Goal: Navigation & Orientation: Find specific page/section

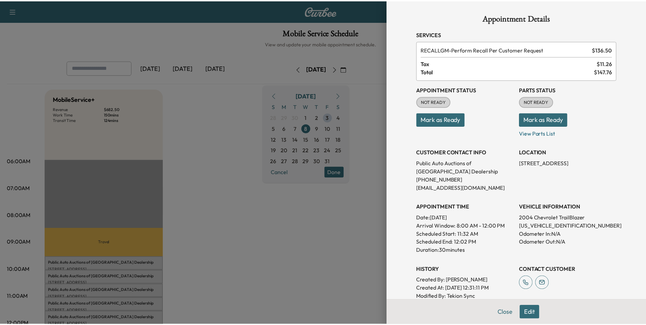
scroll to position [102, 0]
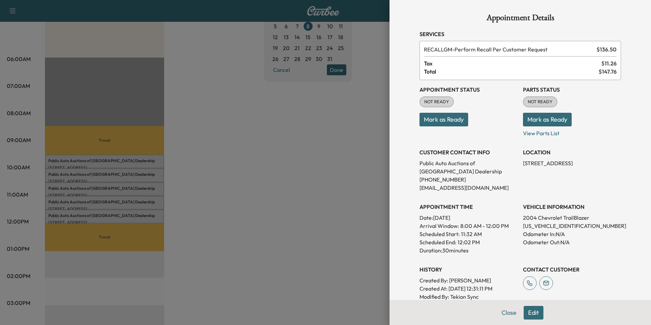
click at [288, 195] on div at bounding box center [325, 162] width 651 height 325
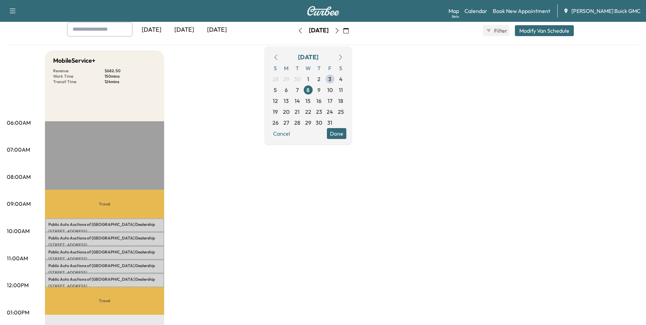
scroll to position [0, 0]
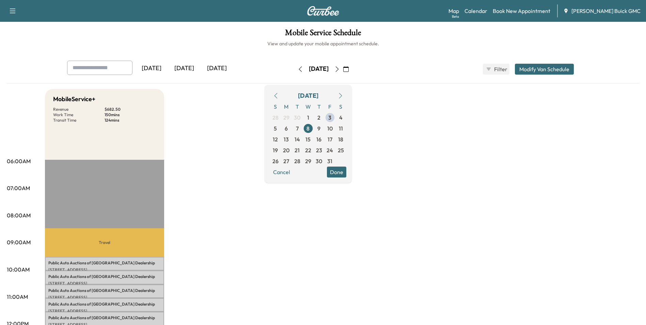
click at [159, 67] on div "[DATE]" at bounding box center [151, 69] width 33 height 16
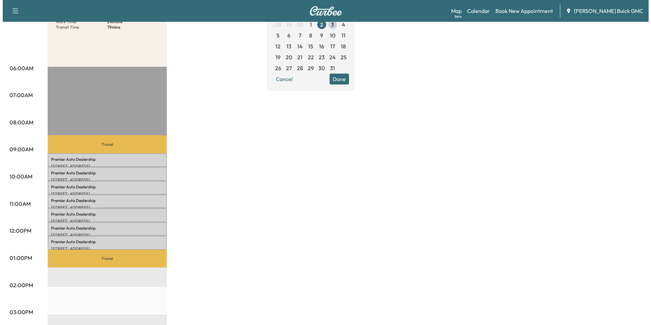
scroll to position [102, 0]
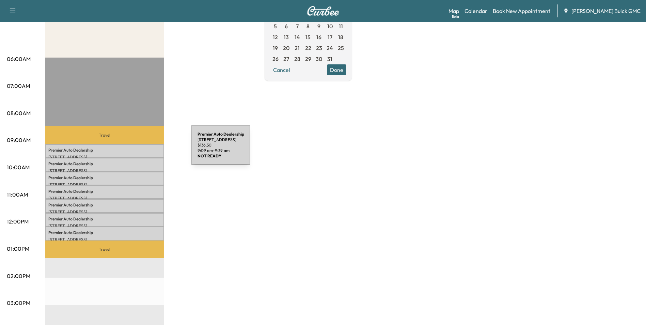
click at [140, 149] on p "Premier Auto Dealership" at bounding box center [104, 150] width 112 height 5
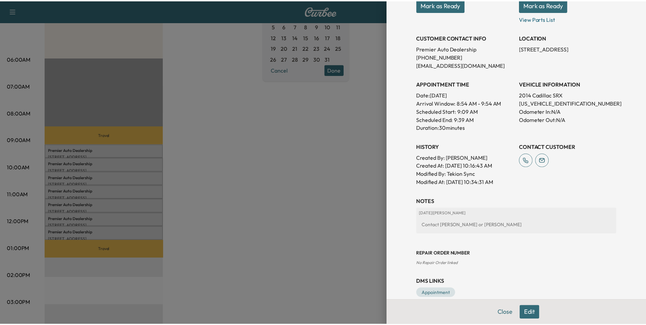
scroll to position [126, 0]
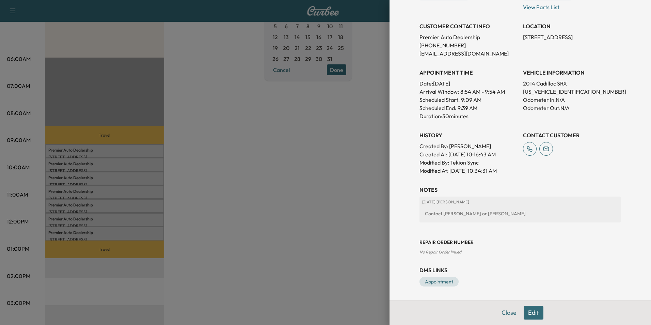
click at [275, 139] on div at bounding box center [325, 162] width 651 height 325
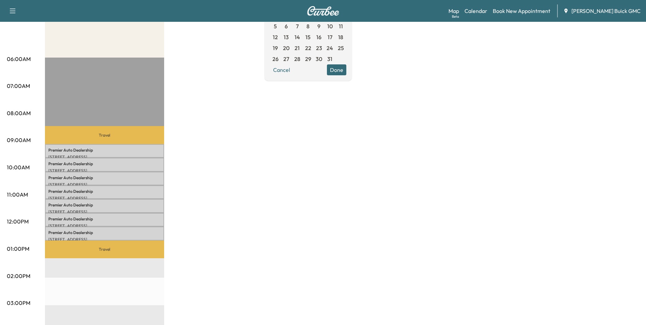
click at [201, 159] on div "MobileService+ Revenue $ 955.50 Work Time 210 mins Transit Time 79 mins Travel …" at bounding box center [342, 242] width 594 height 511
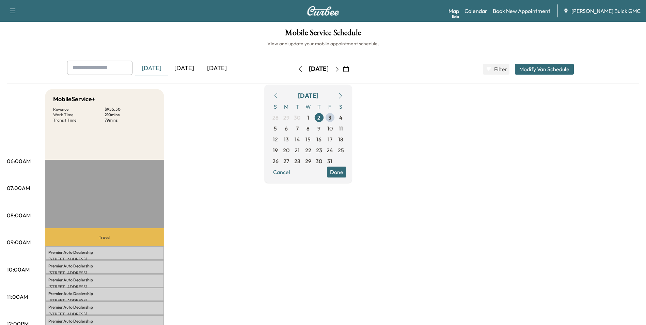
click at [188, 67] on div "[DATE]" at bounding box center [184, 69] width 33 height 16
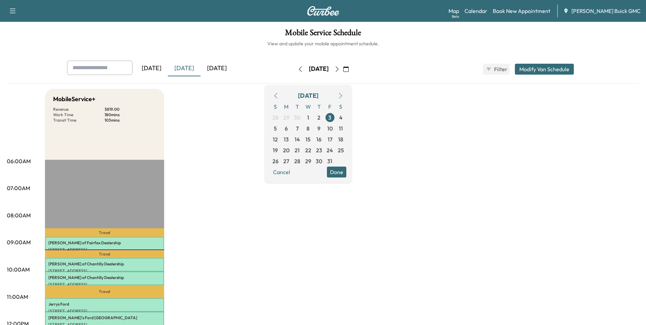
click at [155, 66] on div "[DATE]" at bounding box center [151, 69] width 33 height 16
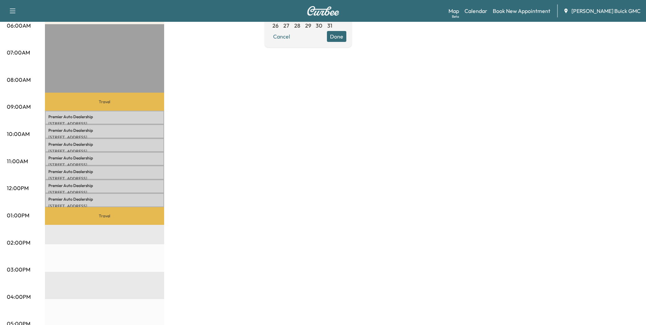
scroll to position [136, 0]
click at [319, 192] on div "MobileService+ Revenue $ 955.50 Work Time 210 mins Transit Time 79 mins Travel …" at bounding box center [342, 208] width 594 height 511
click at [203, 164] on div "MobileService+ Revenue $ 955.50 Work Time 210 mins Transit Time 79 mins Travel …" at bounding box center [342, 208] width 594 height 511
click at [323, 144] on div "MobileService+ Revenue $ 955.50 Work Time 210 mins Transit Time 79 mins Travel …" at bounding box center [342, 208] width 594 height 511
click at [320, 145] on div "MobileService+ Revenue $ 955.50 Work Time 210 mins Transit Time 79 mins Travel …" at bounding box center [342, 208] width 594 height 511
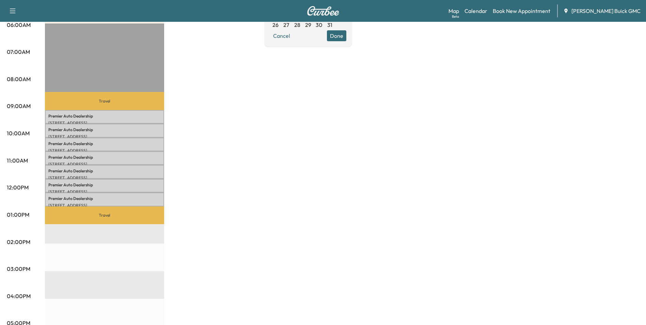
click at [328, 121] on div "MobileService+ Revenue $ 955.50 Work Time 210 mins Transit Time 79 mins Travel …" at bounding box center [342, 208] width 594 height 511
click at [342, 152] on div "MobileService+ Revenue $ 955.50 Work Time 210 mins Transit Time 79 mins Travel …" at bounding box center [342, 208] width 594 height 511
click at [344, 149] on div "MobileService+ Revenue $ 955.50 Work Time 210 mins Transit Time 79 mins Travel …" at bounding box center [342, 208] width 594 height 511
click at [311, 91] on div "MobileService+ Revenue $ 955.50 Work Time 210 mins Transit Time 79 mins Travel …" at bounding box center [342, 208] width 594 height 511
drag, startPoint x: 400, startPoint y: 156, endPoint x: 397, endPoint y: 161, distance: 5.8
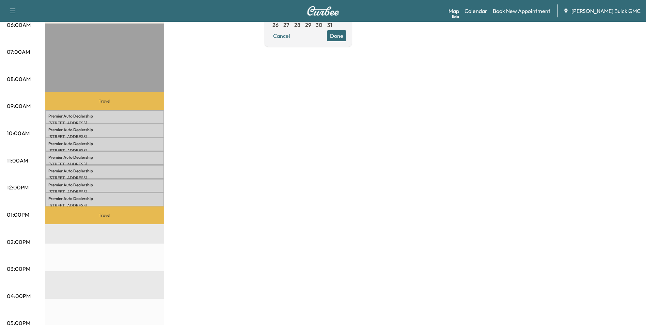
click at [399, 156] on div "MobileService+ Revenue $ 955.50 Work Time 210 mins Transit Time 79 mins Travel …" at bounding box center [342, 208] width 594 height 511
click at [400, 166] on div "MobileService+ Revenue $ 955.50 Work Time 210 mins Transit Time 79 mins Travel …" at bounding box center [342, 208] width 594 height 511
